Goal: Book appointment/travel/reservation

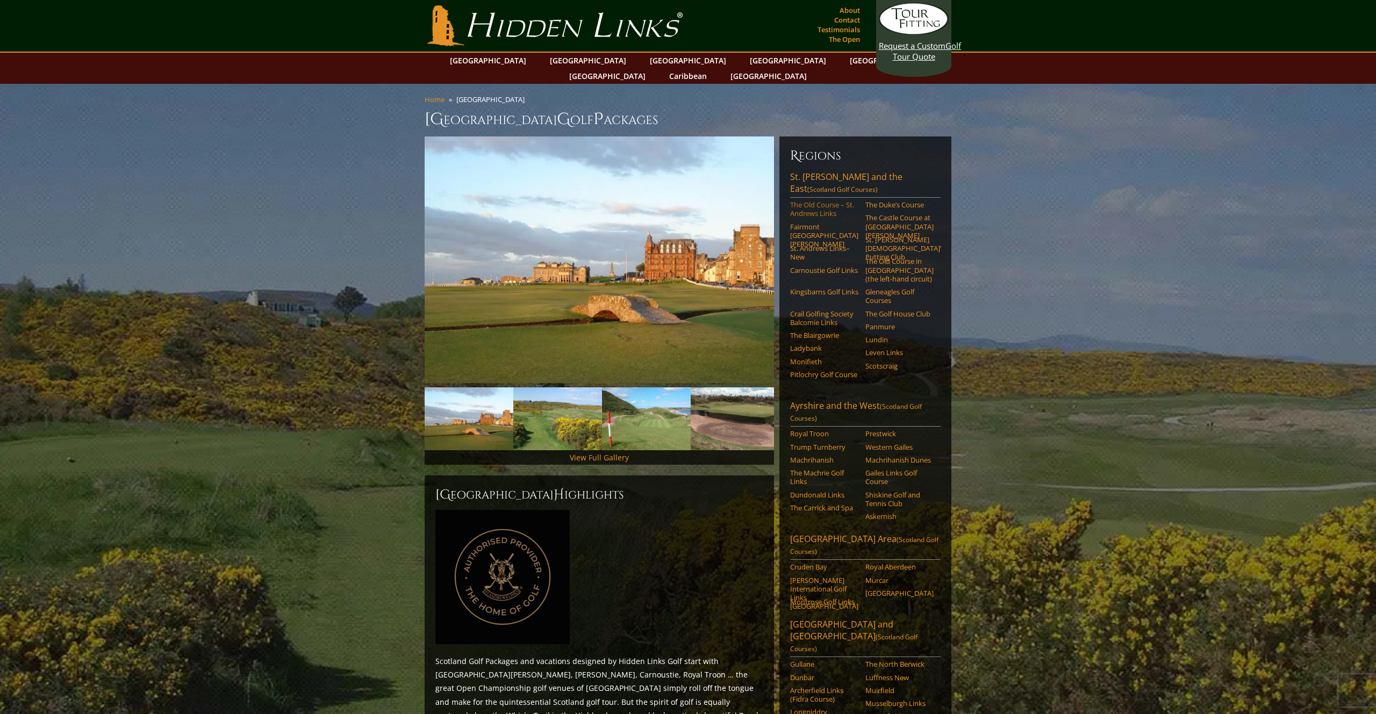
click at [817, 201] on link "The Old Course – St. Andrews Links" at bounding box center [824, 210] width 68 height 18
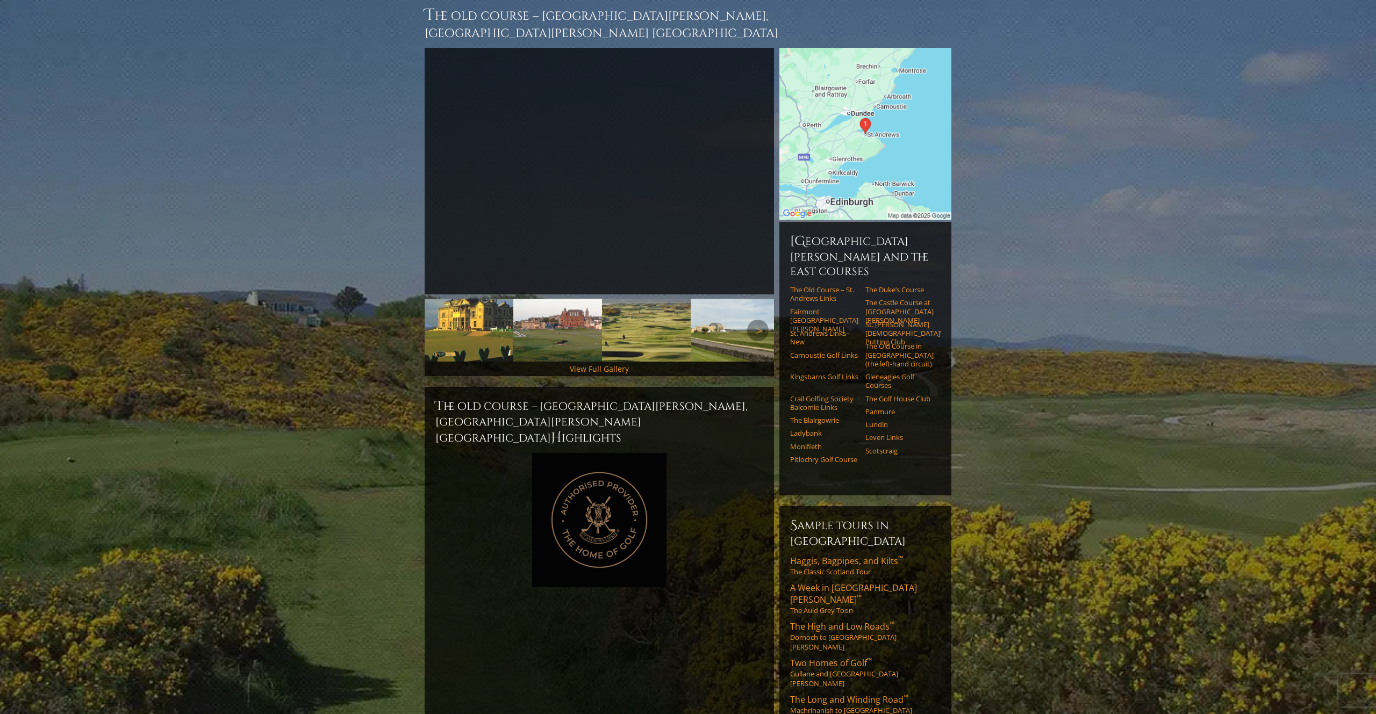
scroll to position [118, 0]
click at [819, 583] on span "A Week in St. Andrews ™" at bounding box center [853, 595] width 127 height 24
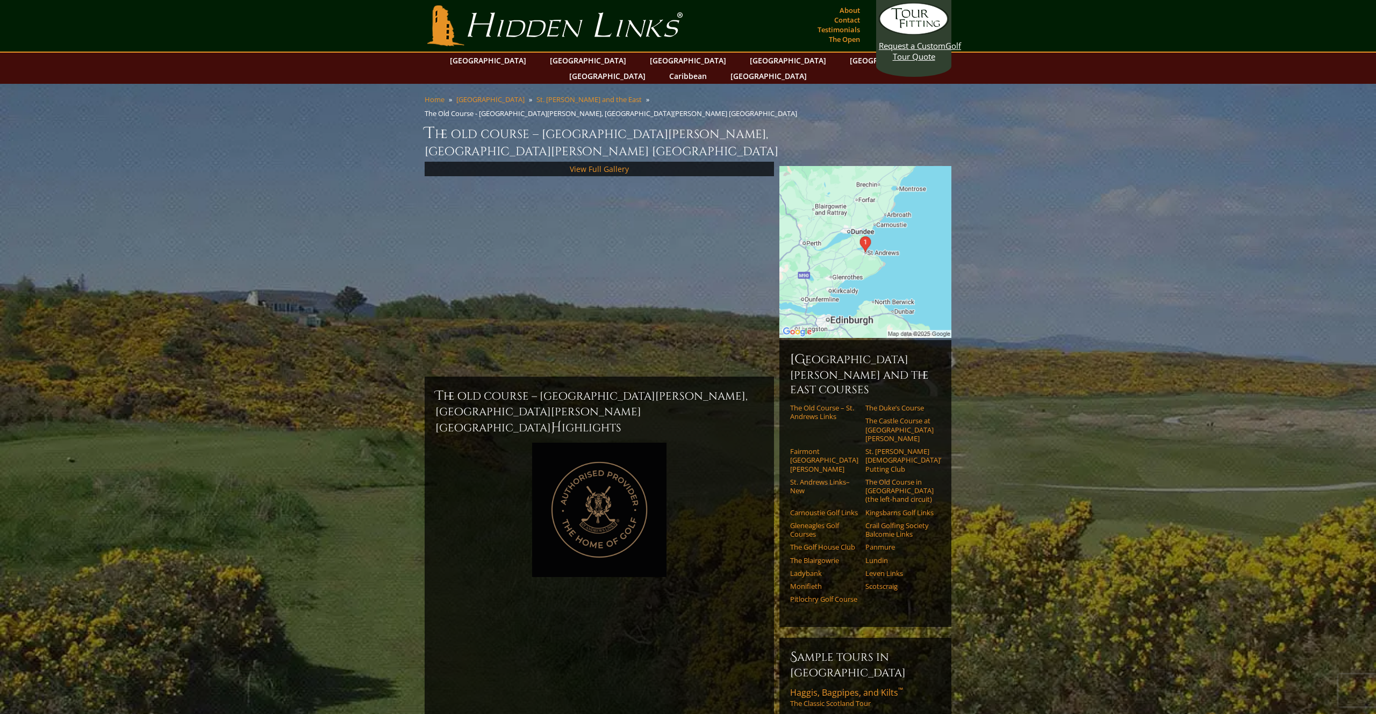
scroll to position [118, 0]
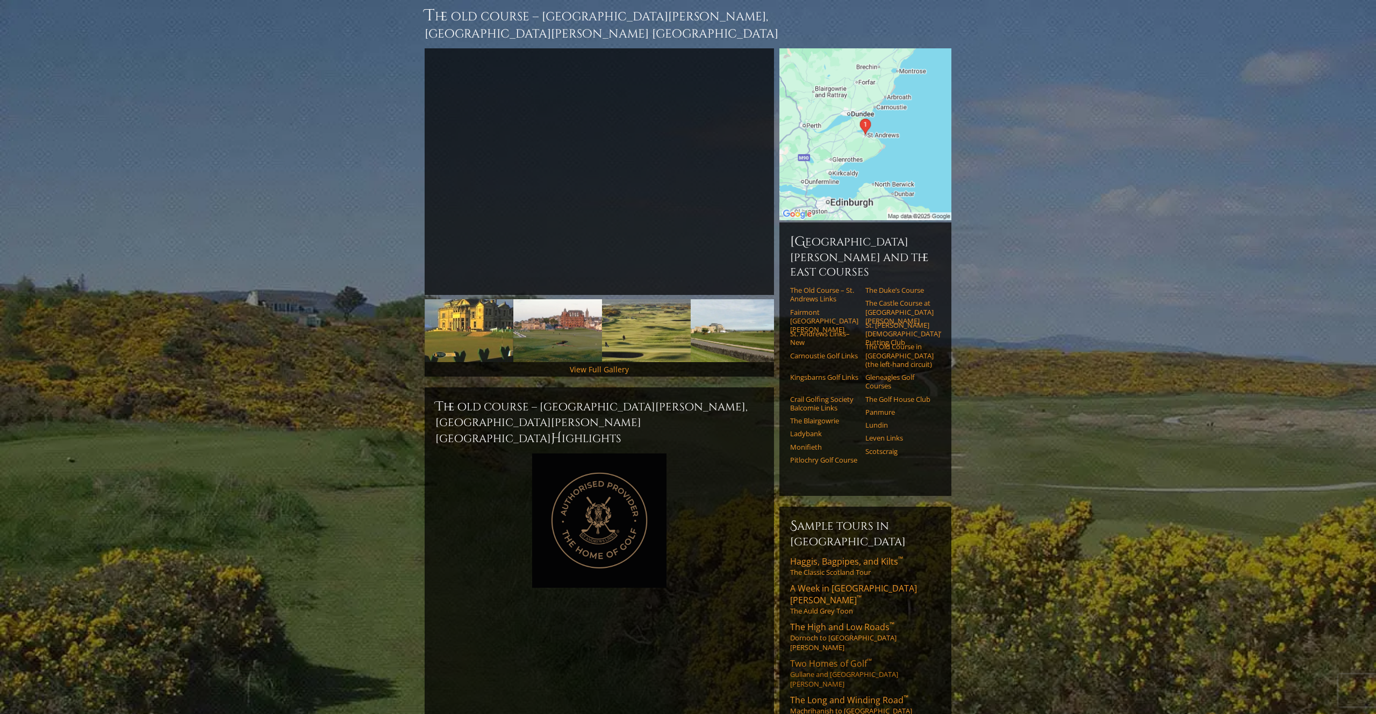
click at [847, 658] on span "Two Homes of Golf ™" at bounding box center [831, 664] width 82 height 12
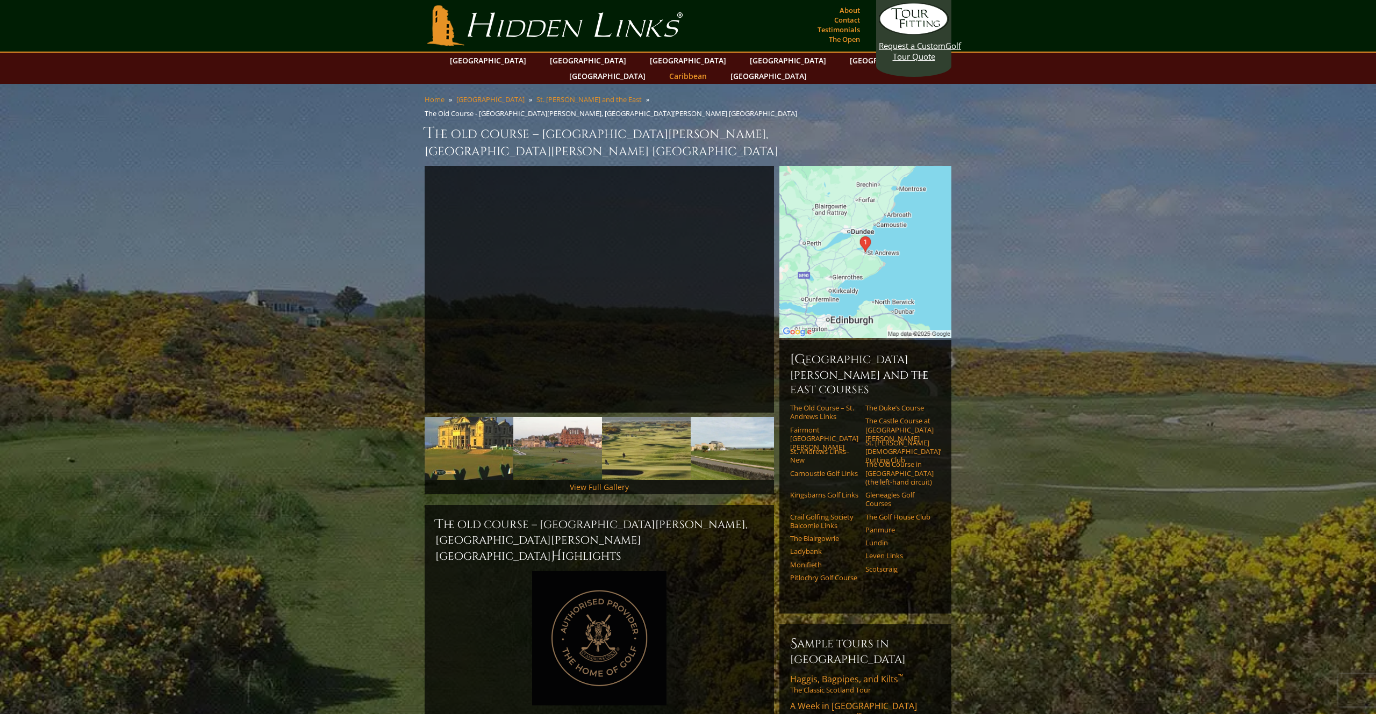
click at [712, 68] on link "Caribbean" at bounding box center [688, 76] width 48 height 16
